Goal: Task Accomplishment & Management: Use online tool/utility

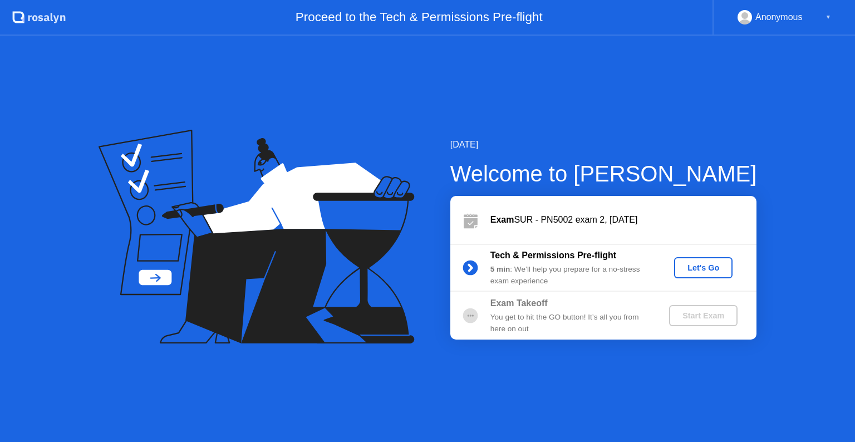
click at [700, 271] on div "Let's Go" at bounding box center [703, 267] width 50 height 9
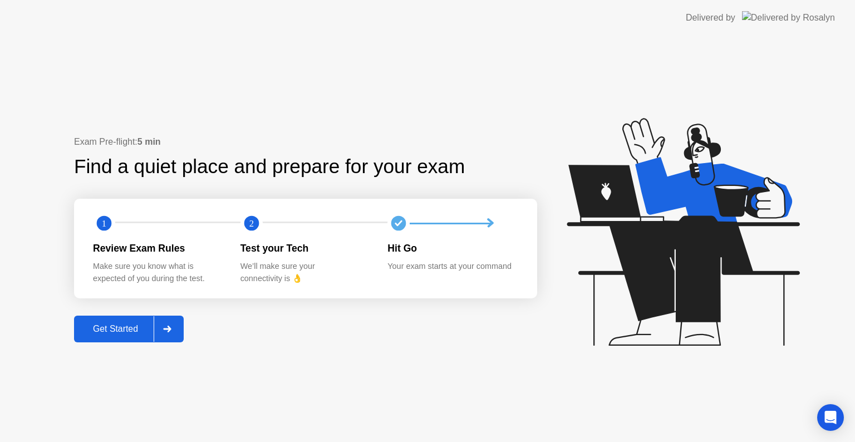
click at [132, 333] on div "Get Started" at bounding box center [115, 329] width 76 height 10
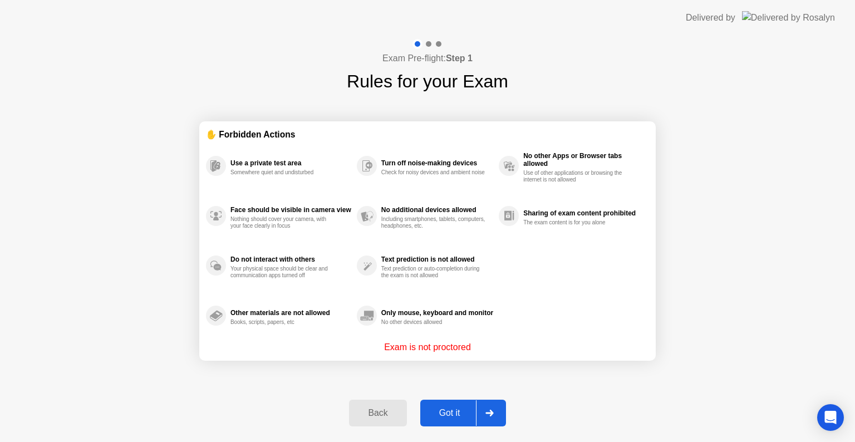
click at [463, 415] on div "Got it" at bounding box center [450, 413] width 52 height 10
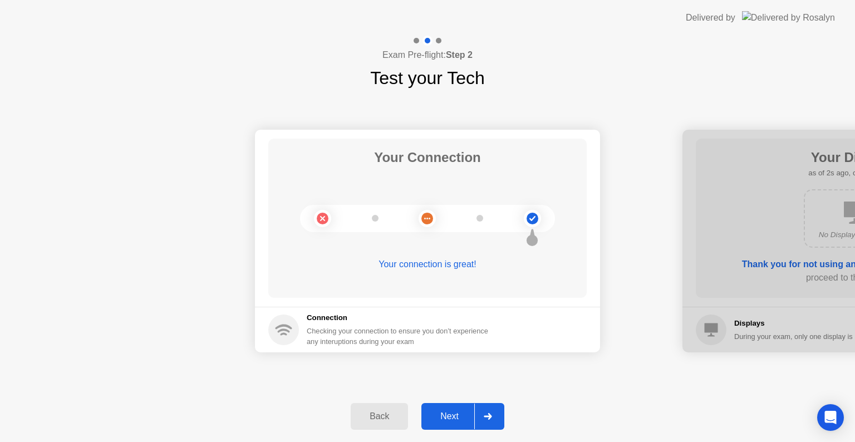
click at [490, 419] on icon at bounding box center [488, 416] width 8 height 7
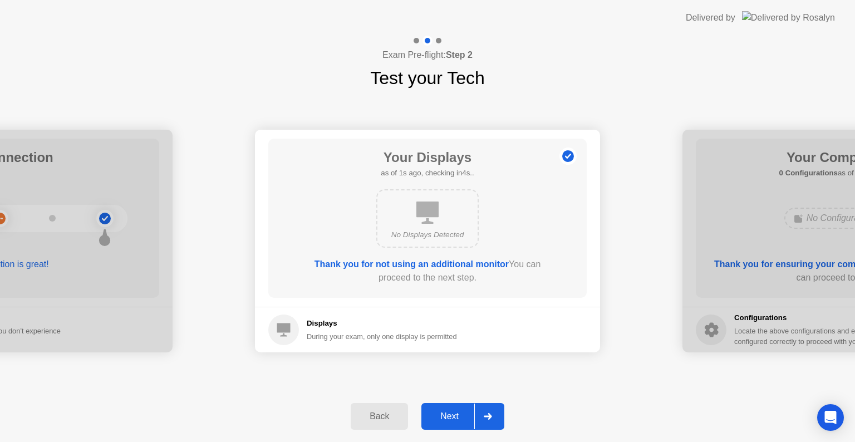
click at [490, 419] on icon at bounding box center [488, 416] width 8 height 7
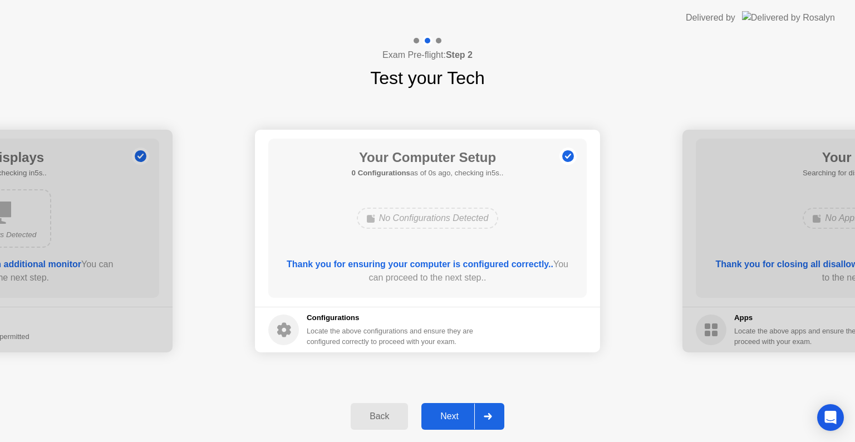
click at [490, 419] on icon at bounding box center [488, 416] width 8 height 7
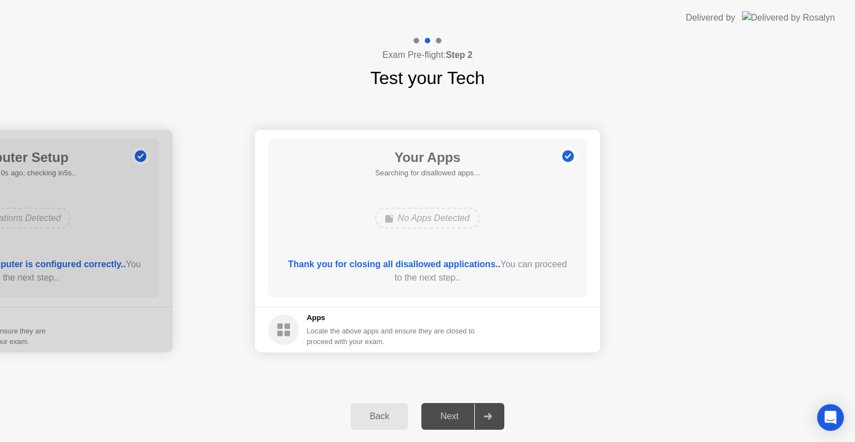
click at [490, 419] on icon at bounding box center [488, 416] width 8 height 7
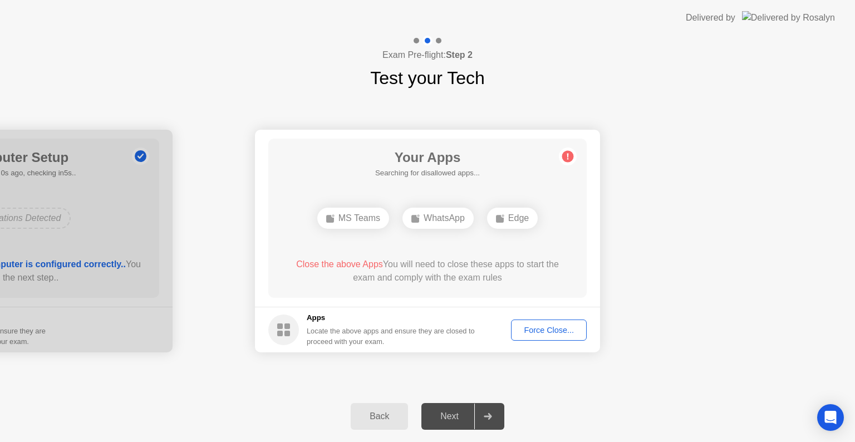
click at [477, 412] on div at bounding box center [487, 416] width 27 height 26
click at [531, 331] on div "Force Close..." at bounding box center [549, 330] width 68 height 9
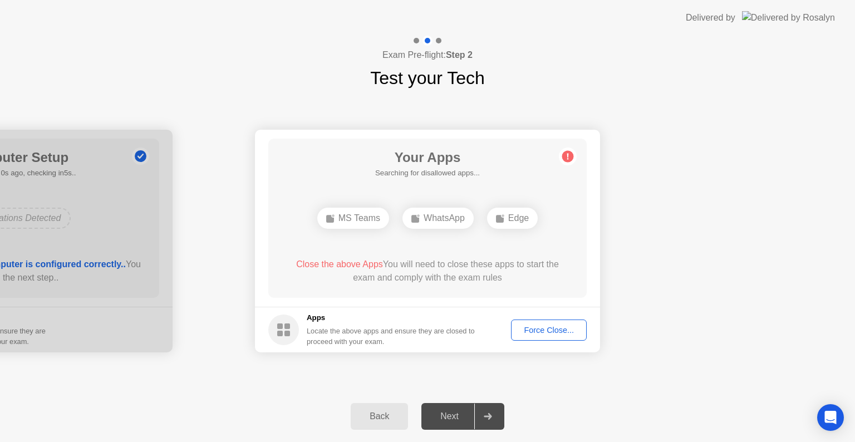
click at [543, 332] on div "Force Close..." at bounding box center [549, 330] width 68 height 9
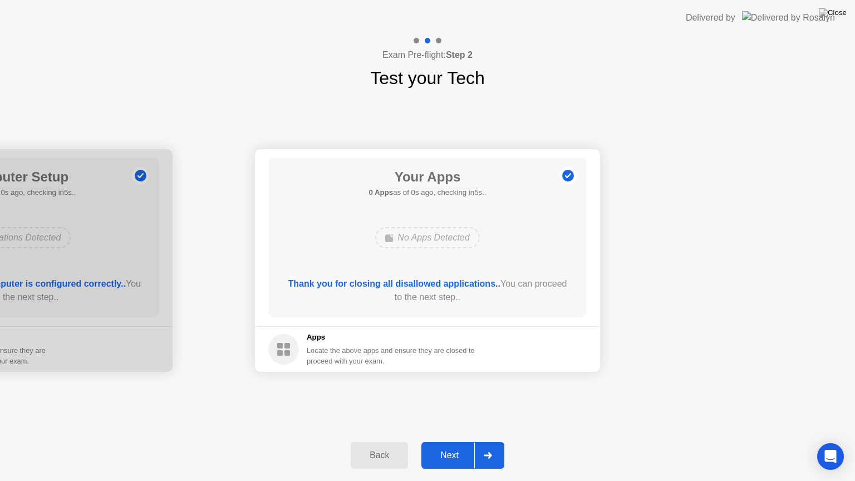
click at [453, 294] on div "Thank you for closing all disallowed applications.. You can proceed to the next…" at bounding box center [427, 290] width 287 height 27
click at [492, 441] on icon at bounding box center [488, 455] width 8 height 7
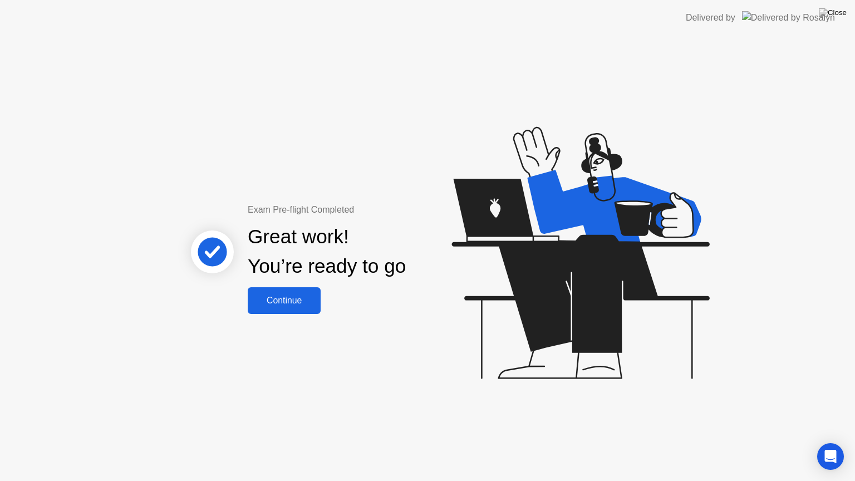
click at [293, 296] on div "Continue" at bounding box center [284, 301] width 66 height 10
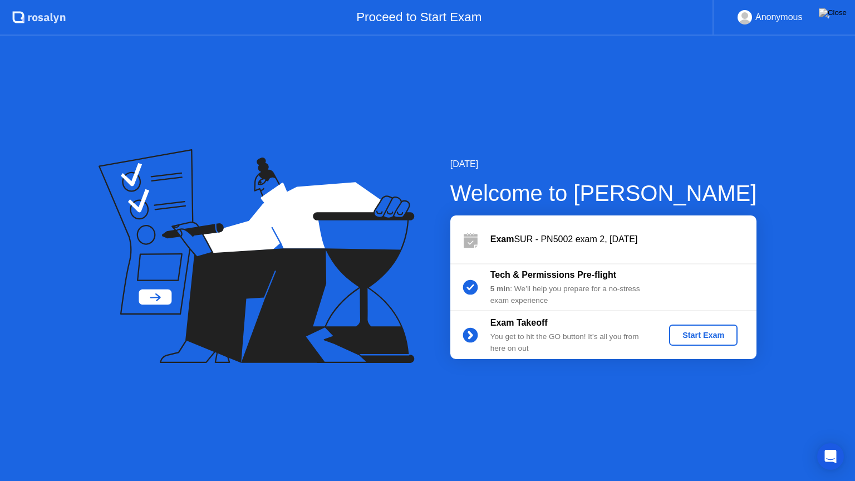
click at [693, 327] on button "Start Exam" at bounding box center [703, 334] width 68 height 21
